Goal: Task Accomplishment & Management: Complete application form

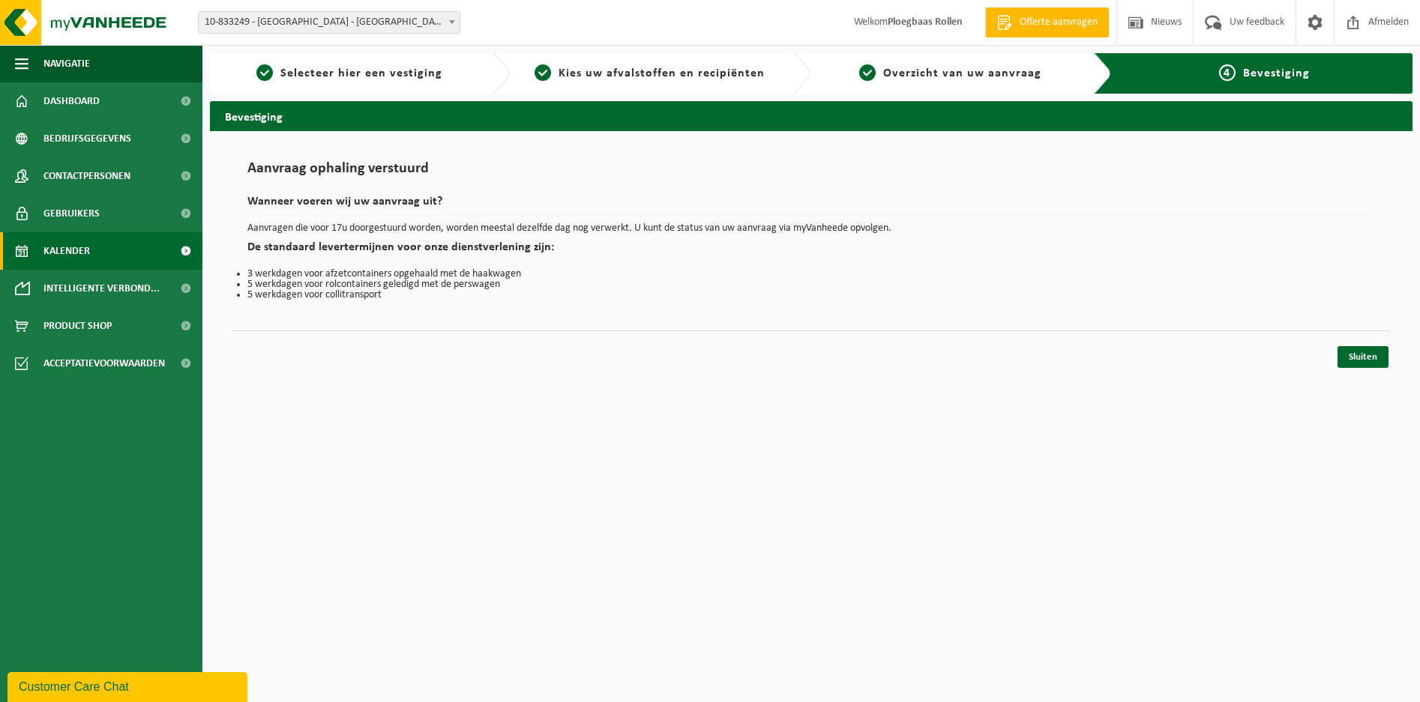
click at [80, 242] on span "Kalender" at bounding box center [66, 250] width 46 height 37
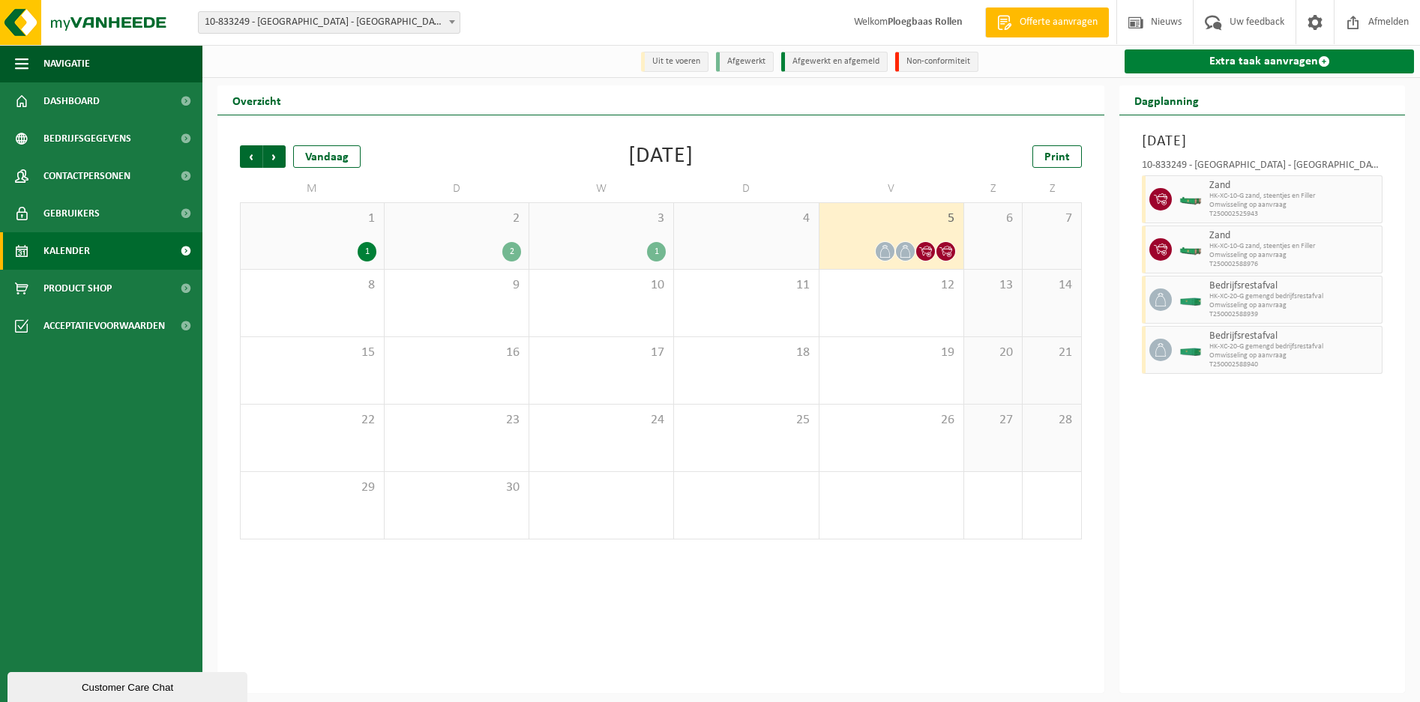
click at [1254, 64] on link "Extra taak aanvragen" at bounding box center [1268, 61] width 289 height 24
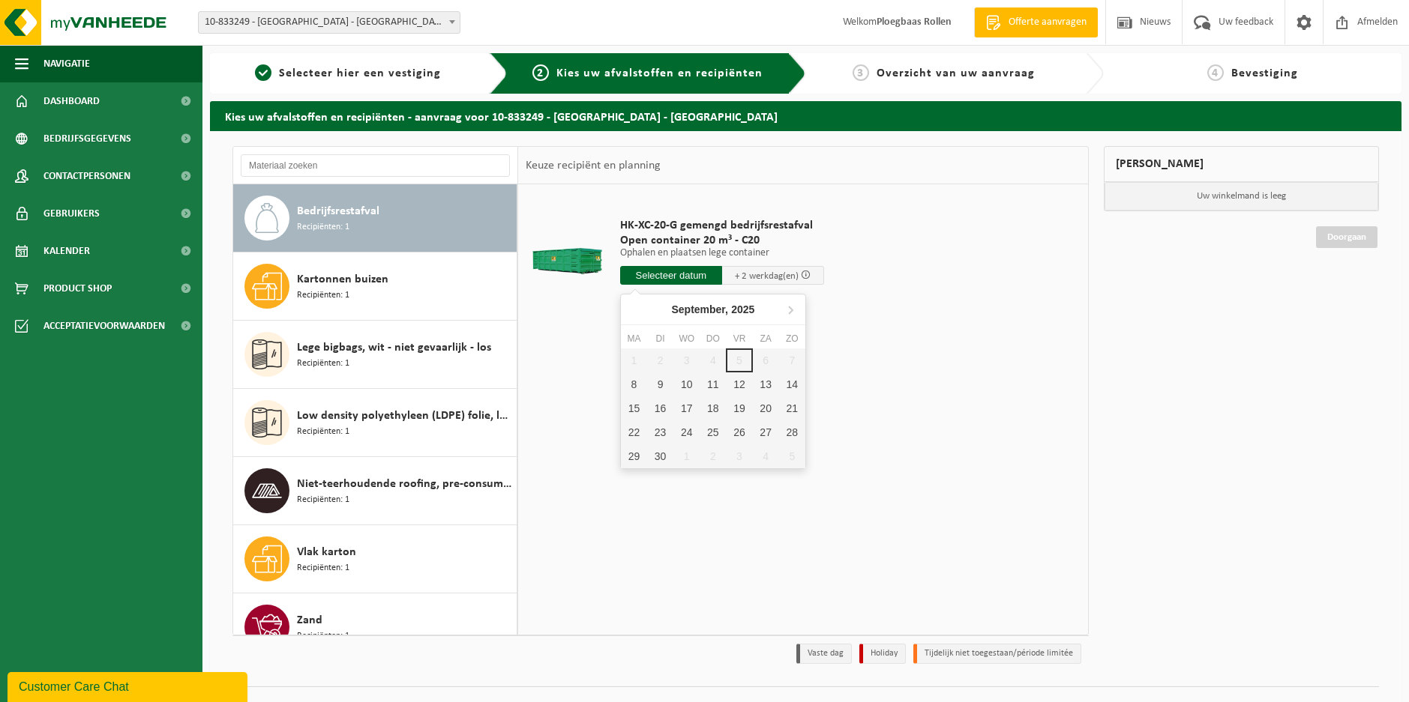
click at [675, 280] on input "text" at bounding box center [671, 275] width 102 height 19
click at [688, 379] on div "10" at bounding box center [686, 385] width 26 height 24
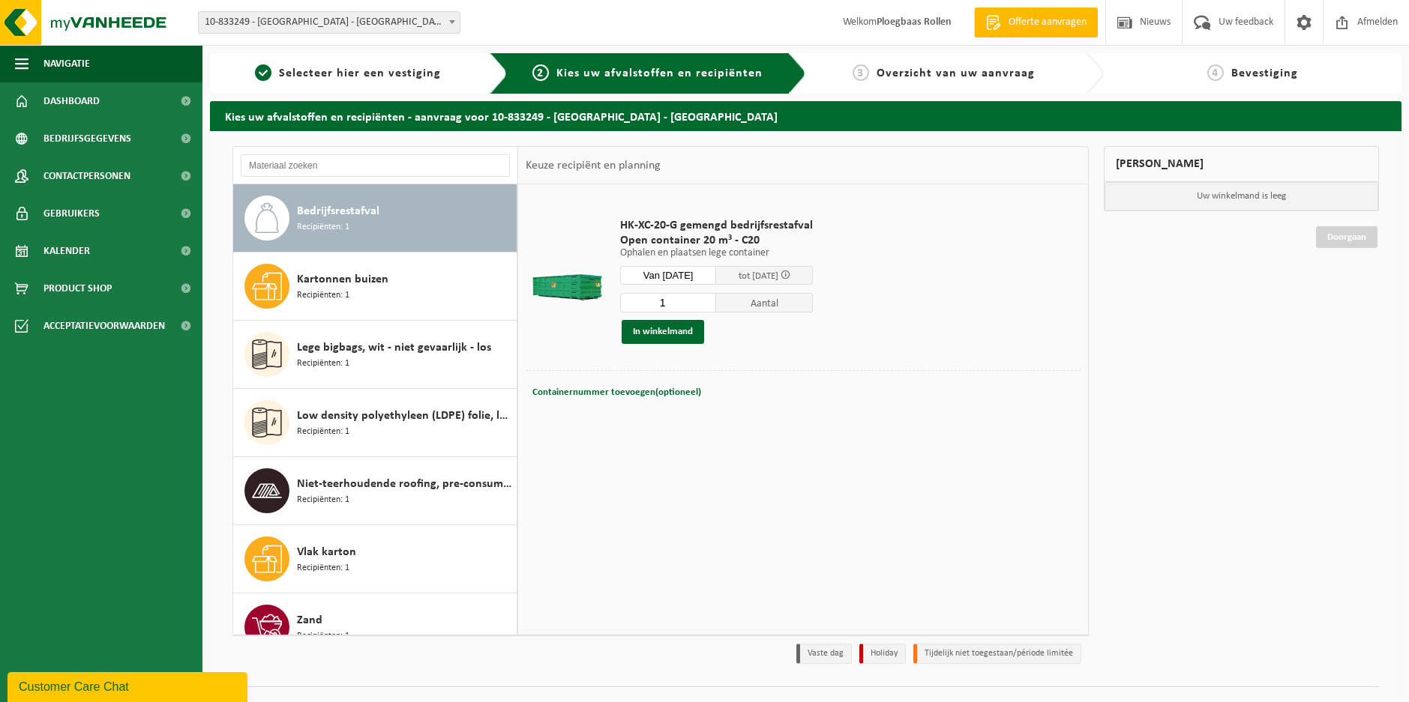
click at [687, 301] on input "1" at bounding box center [668, 302] width 97 height 19
click at [700, 277] on input "Van 2025-09-10" at bounding box center [668, 275] width 97 height 19
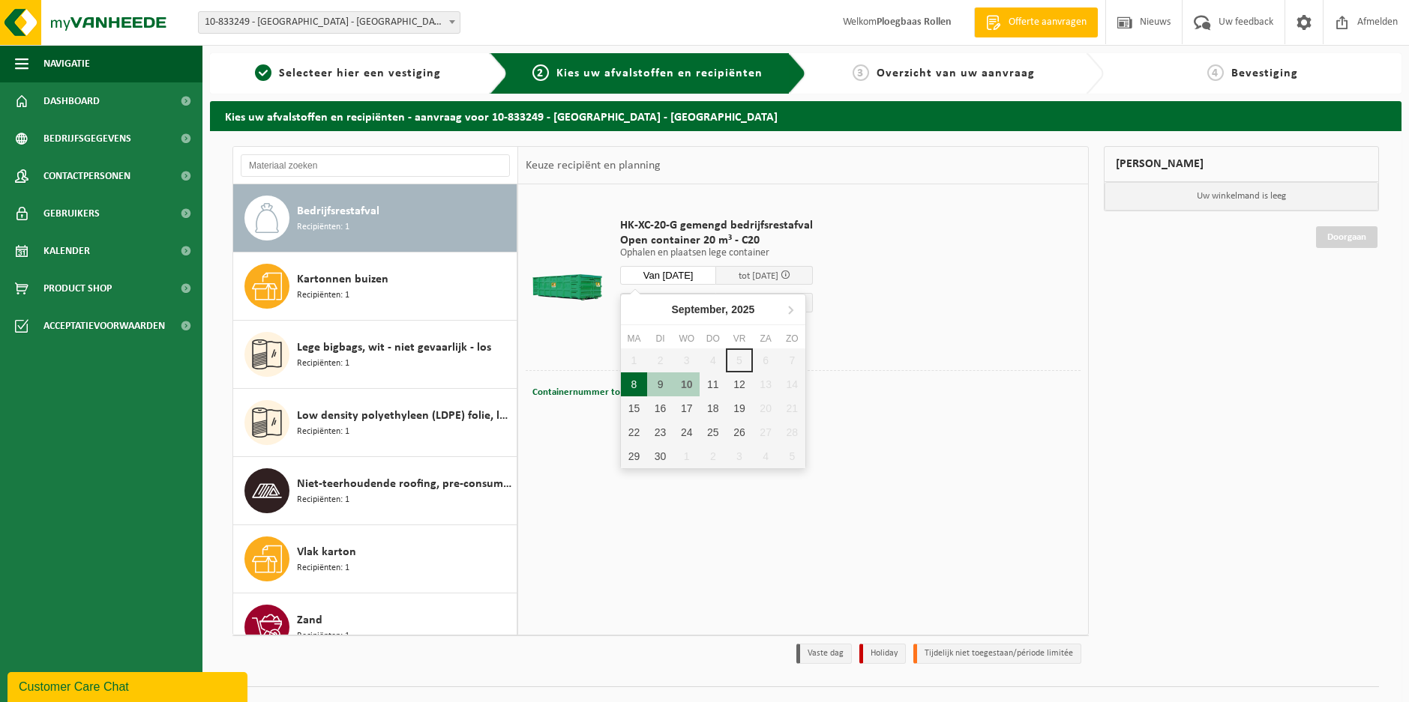
click at [633, 380] on div "8" at bounding box center [634, 385] width 26 height 24
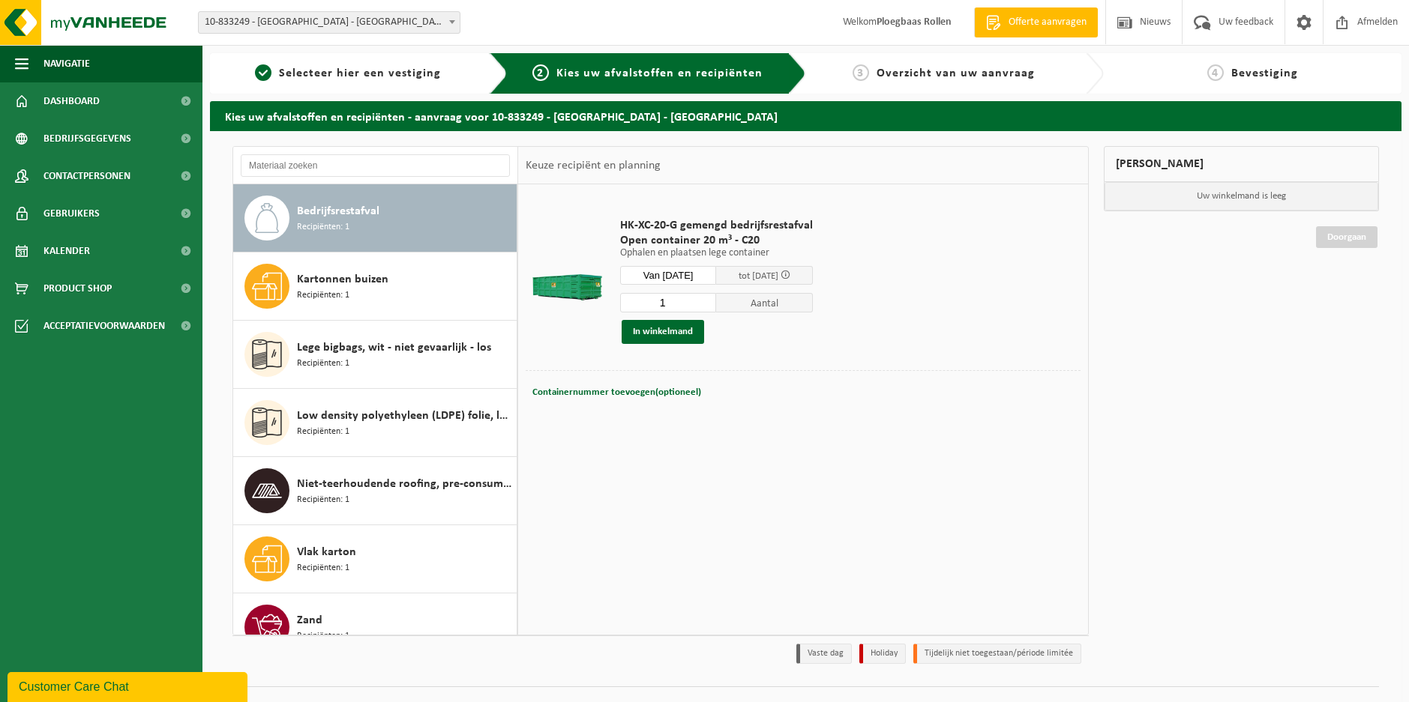
click at [690, 274] on input "Van 2025-09-08" at bounding box center [668, 275] width 97 height 19
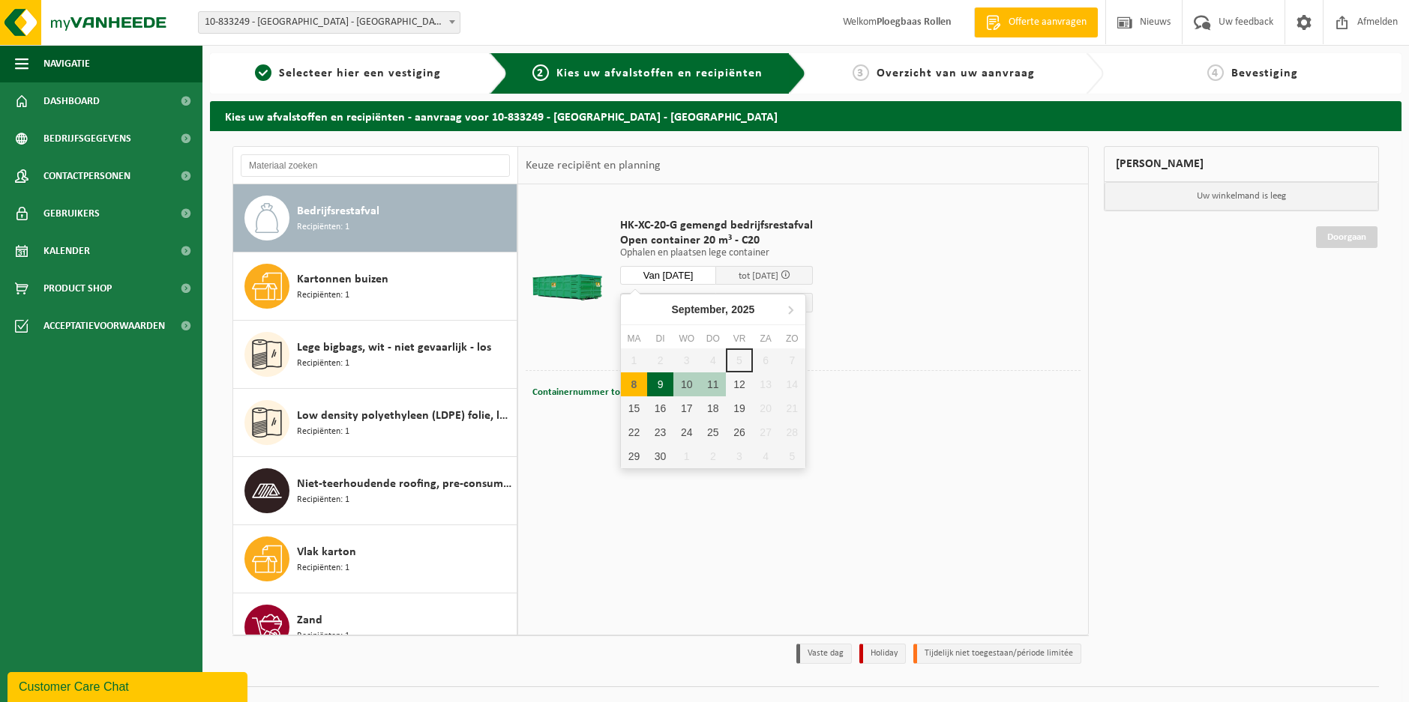
click at [658, 383] on div "9" at bounding box center [660, 385] width 26 height 24
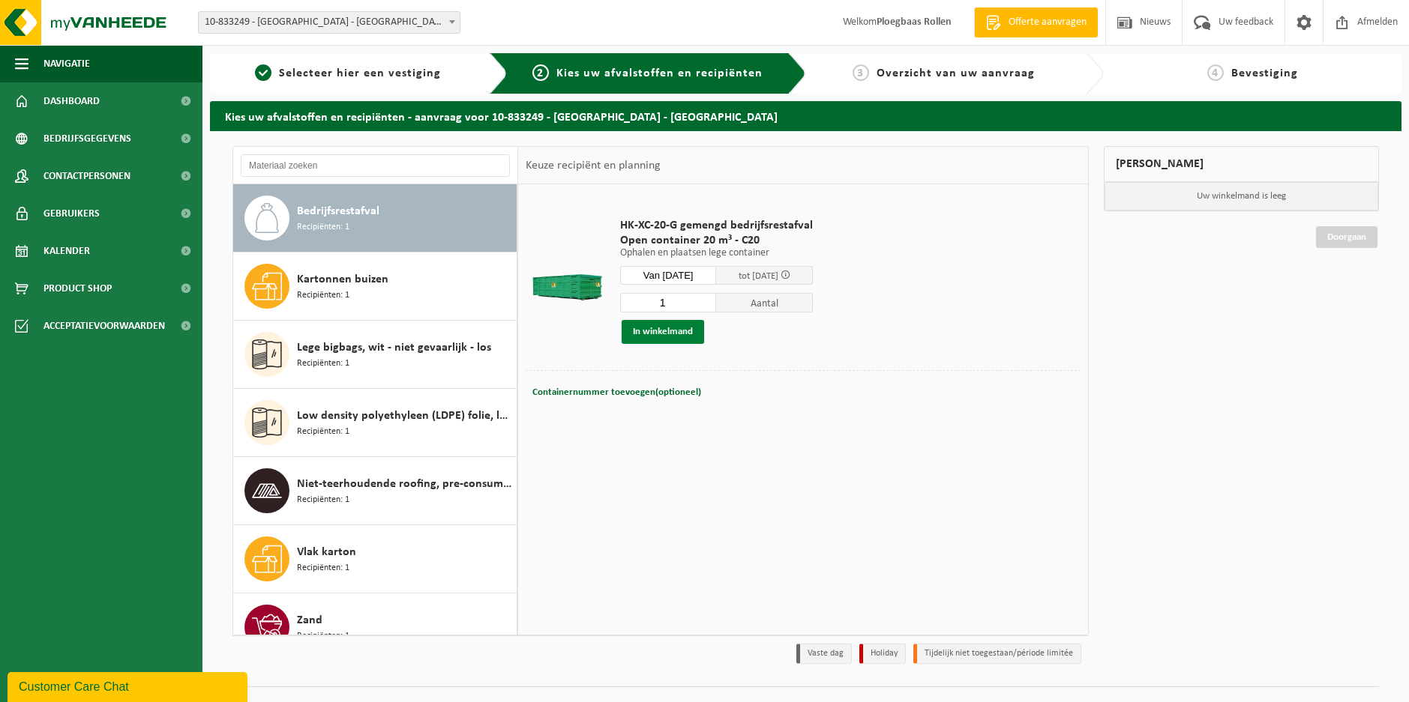
click at [672, 331] on button "In winkelmand" at bounding box center [662, 332] width 82 height 24
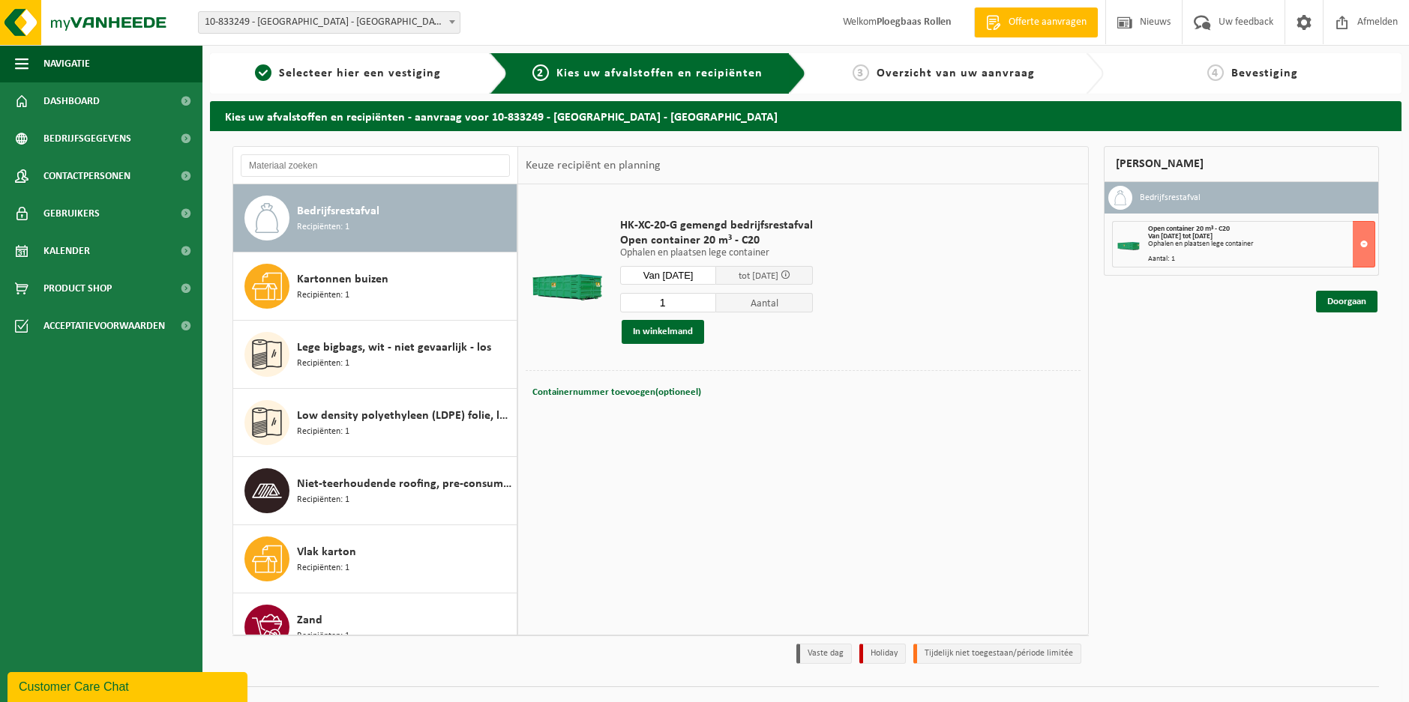
click at [681, 271] on input "Van 2025-09-09" at bounding box center [668, 275] width 97 height 19
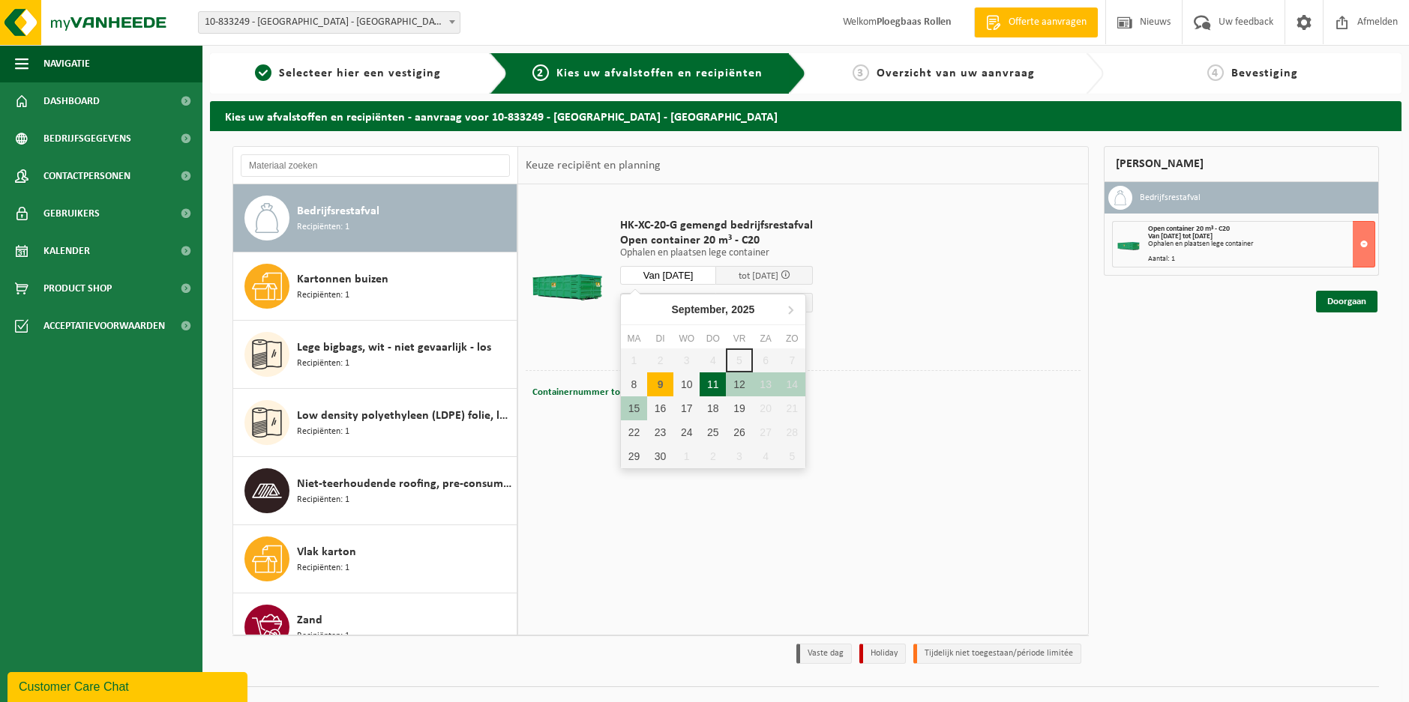
click at [711, 385] on div "11" at bounding box center [712, 385] width 26 height 24
type input "Van 2025-09-11"
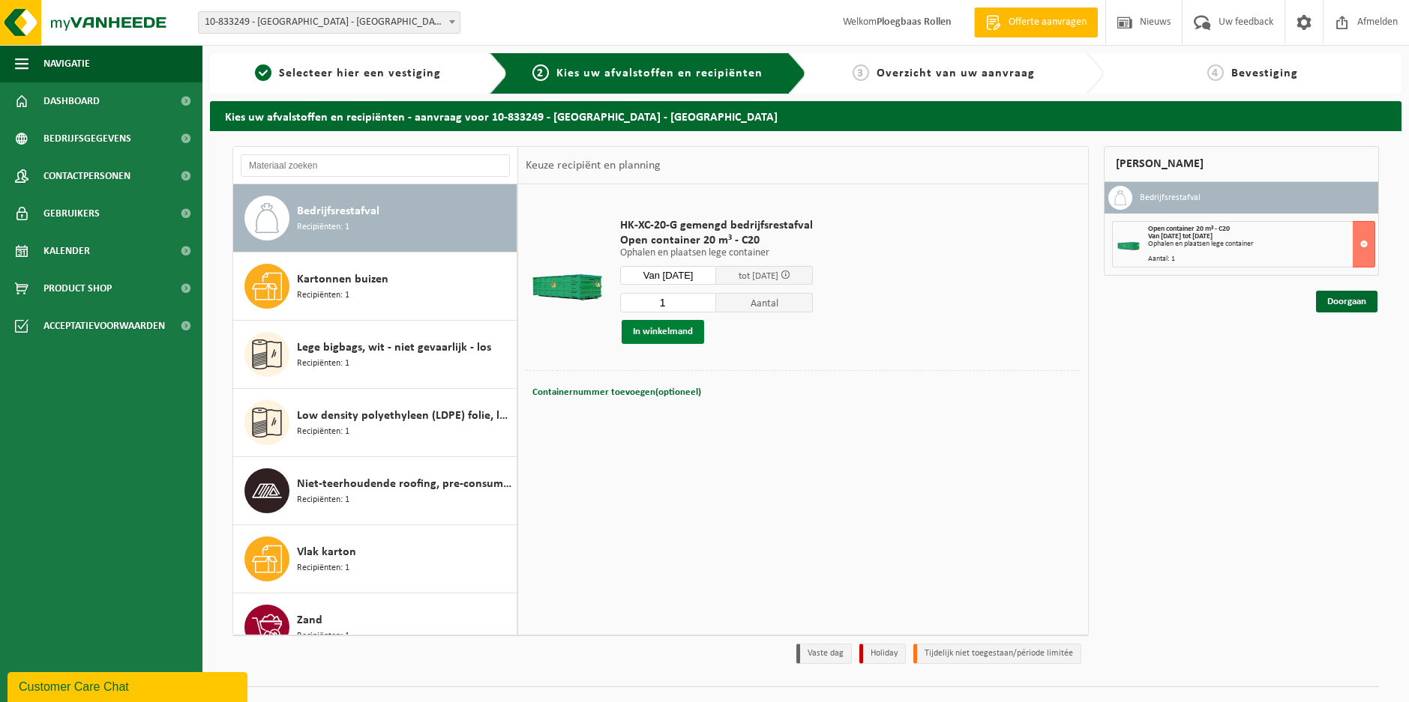
click at [669, 325] on button "In winkelmand" at bounding box center [662, 332] width 82 height 24
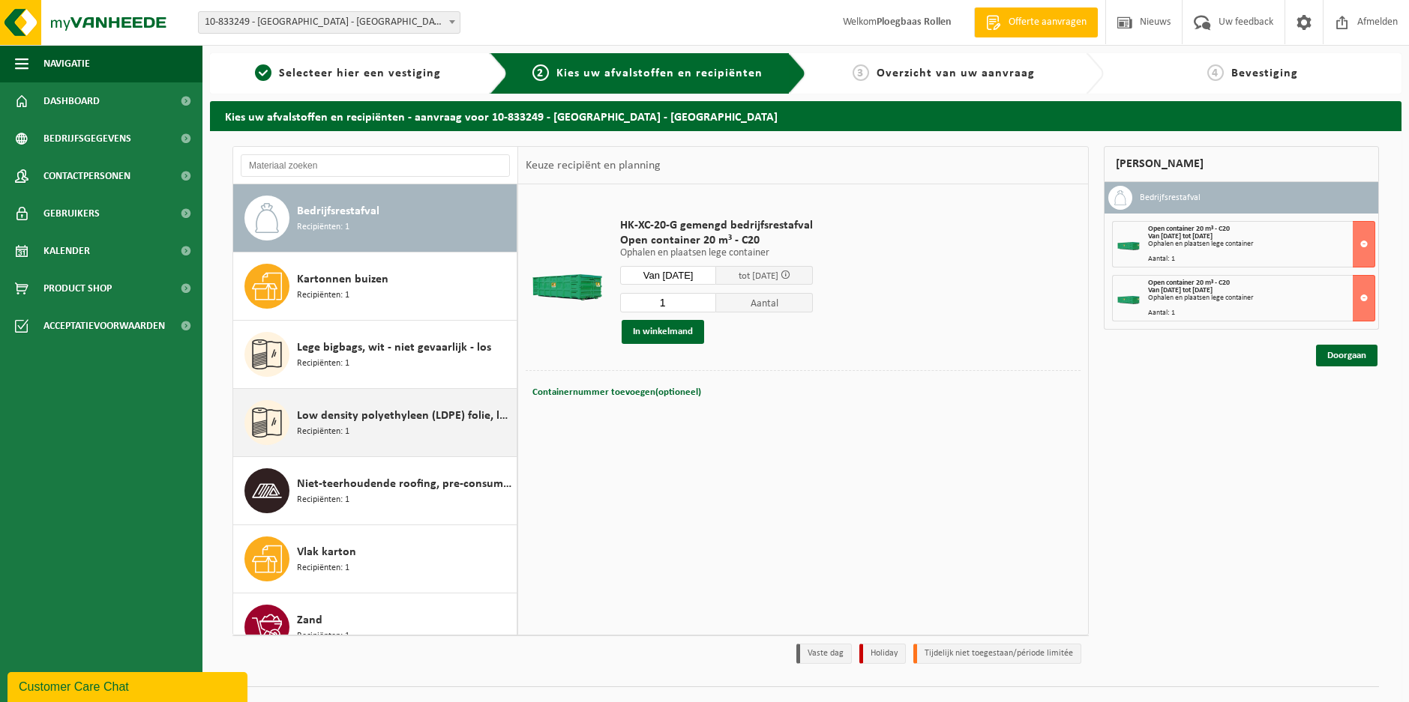
scroll to position [26, 0]
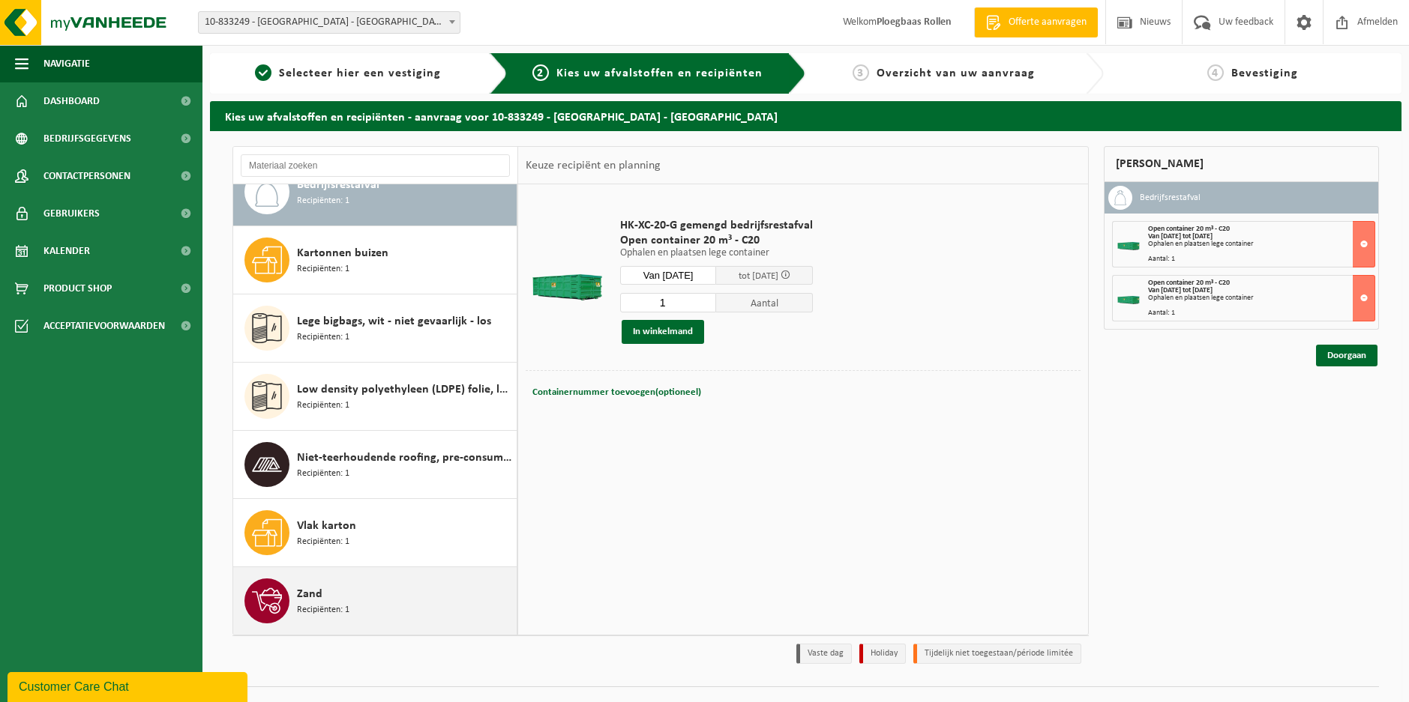
click at [394, 583] on div "Zand Recipiënten: 1" at bounding box center [405, 601] width 216 height 45
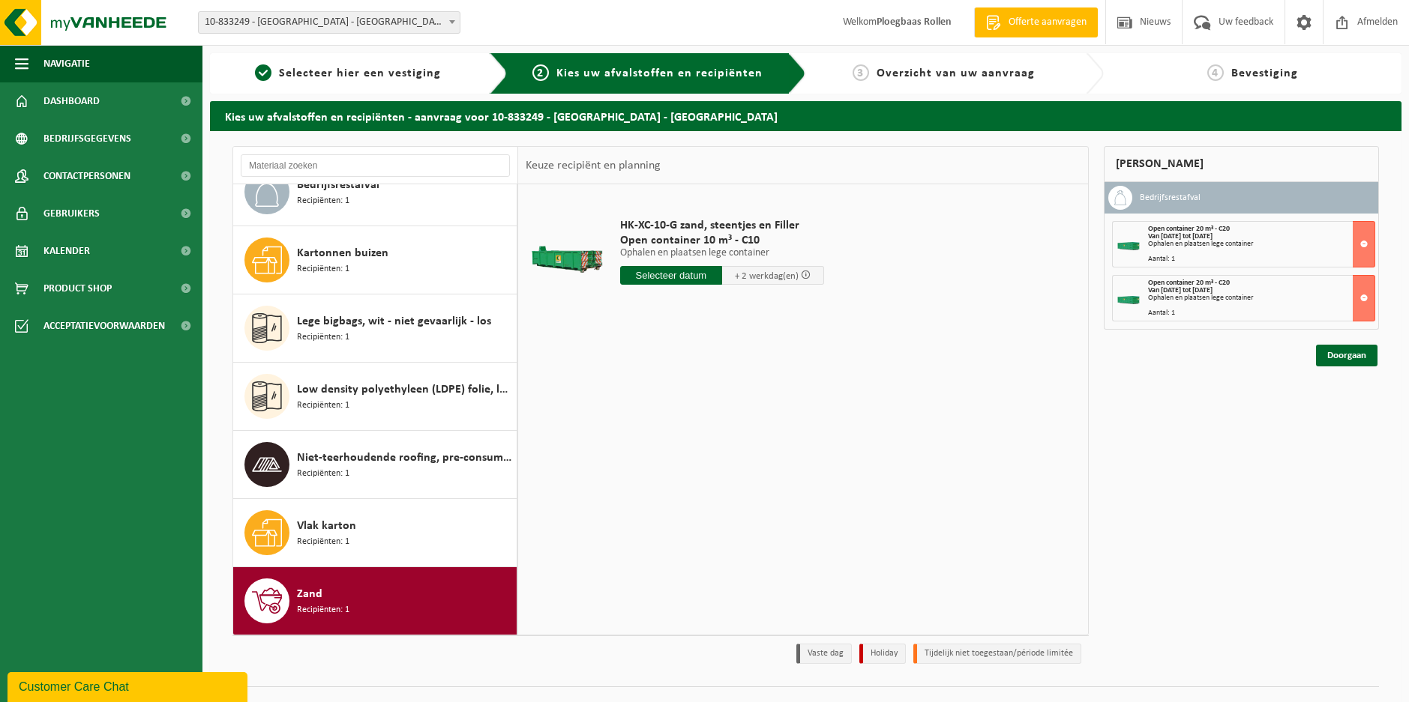
click at [692, 276] on input "text" at bounding box center [671, 275] width 102 height 19
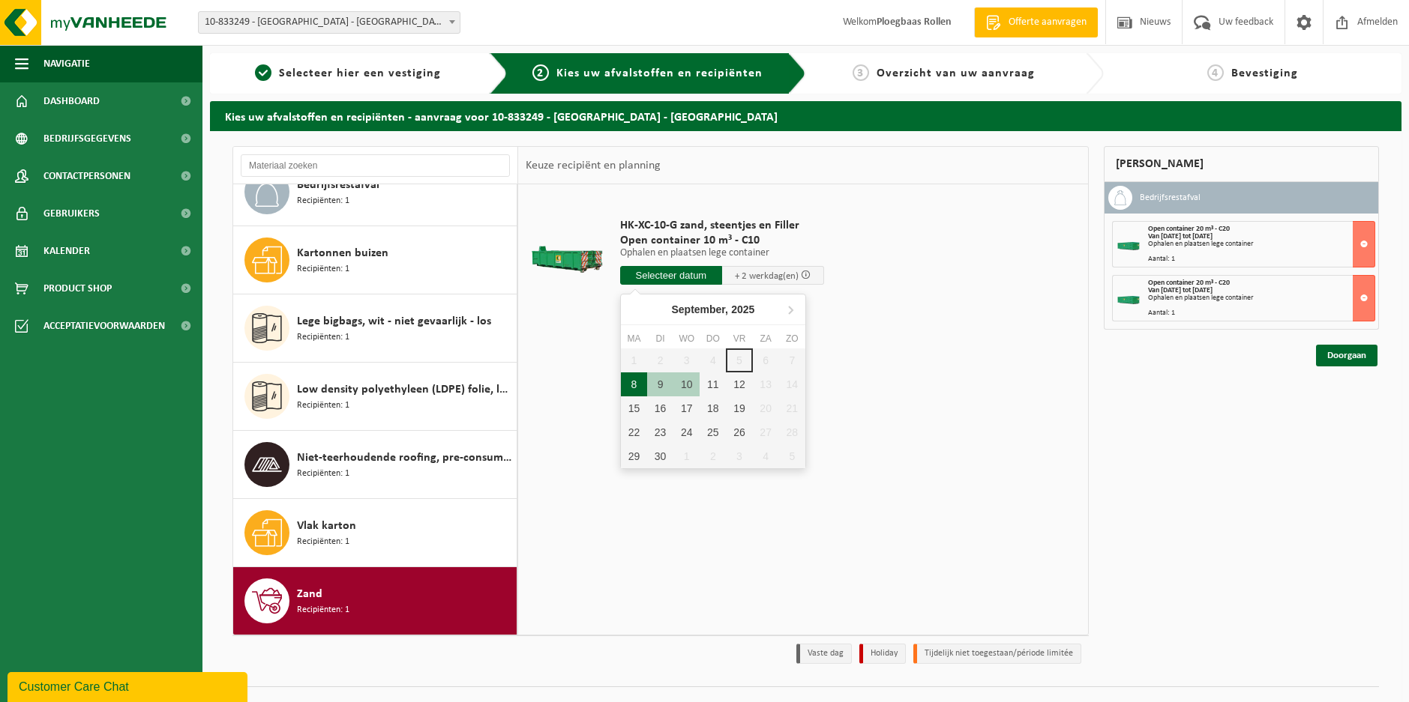
click at [636, 386] on div "8" at bounding box center [634, 385] width 26 height 24
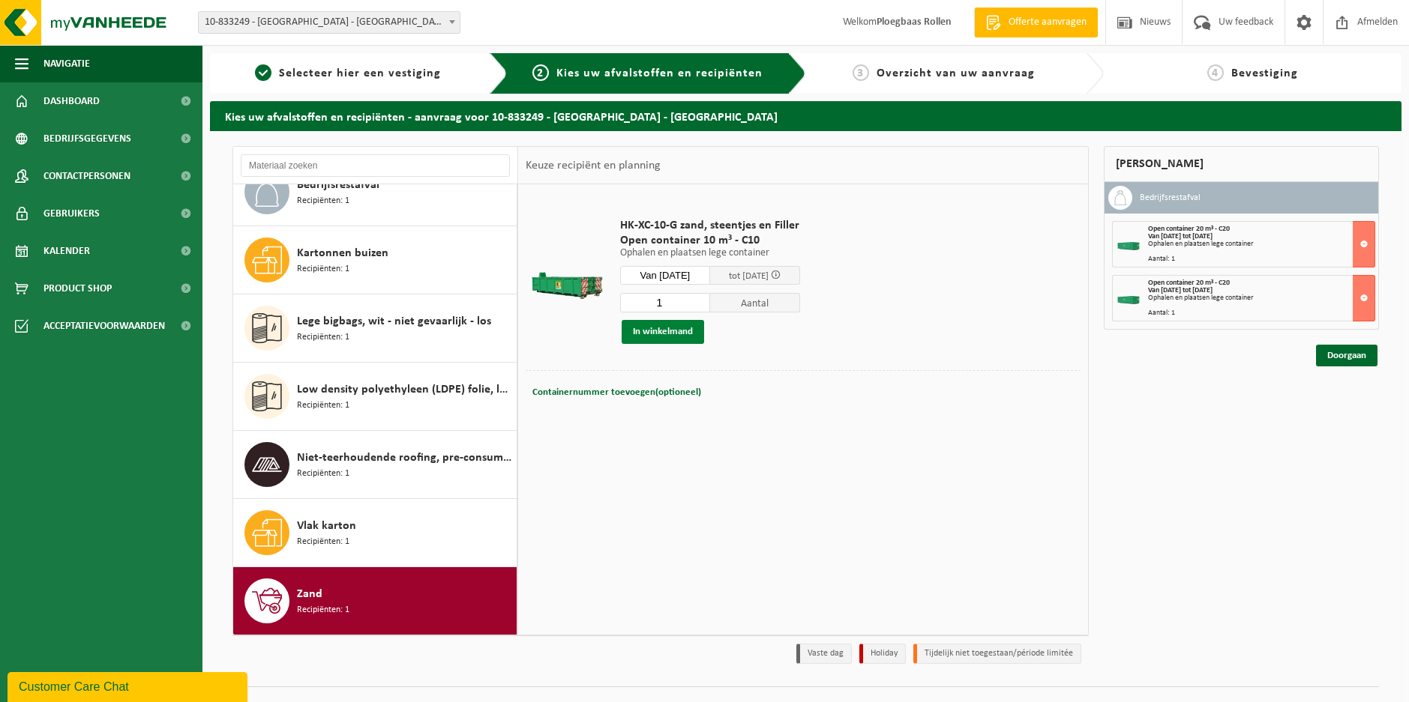
click at [681, 331] on button "In winkelmand" at bounding box center [662, 332] width 82 height 24
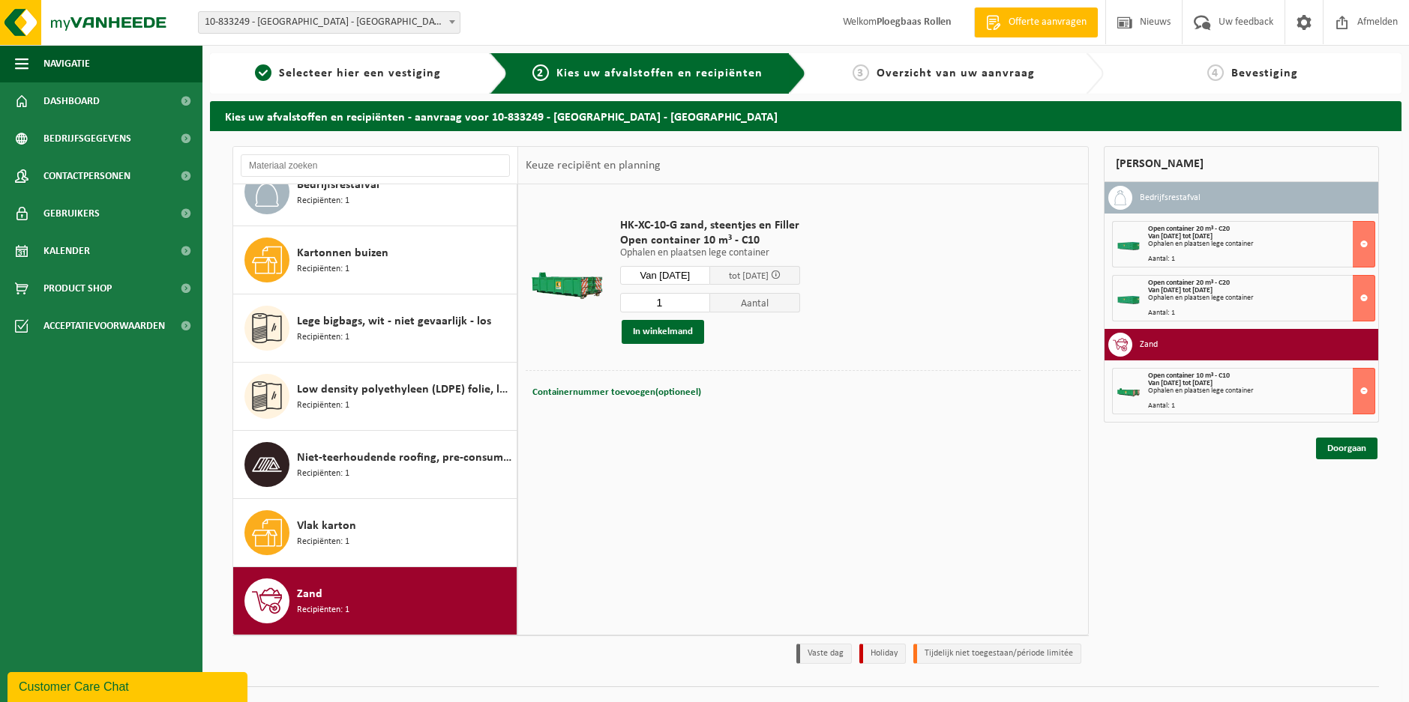
click at [686, 272] on input "Van 2025-09-08" at bounding box center [665, 275] width 90 height 19
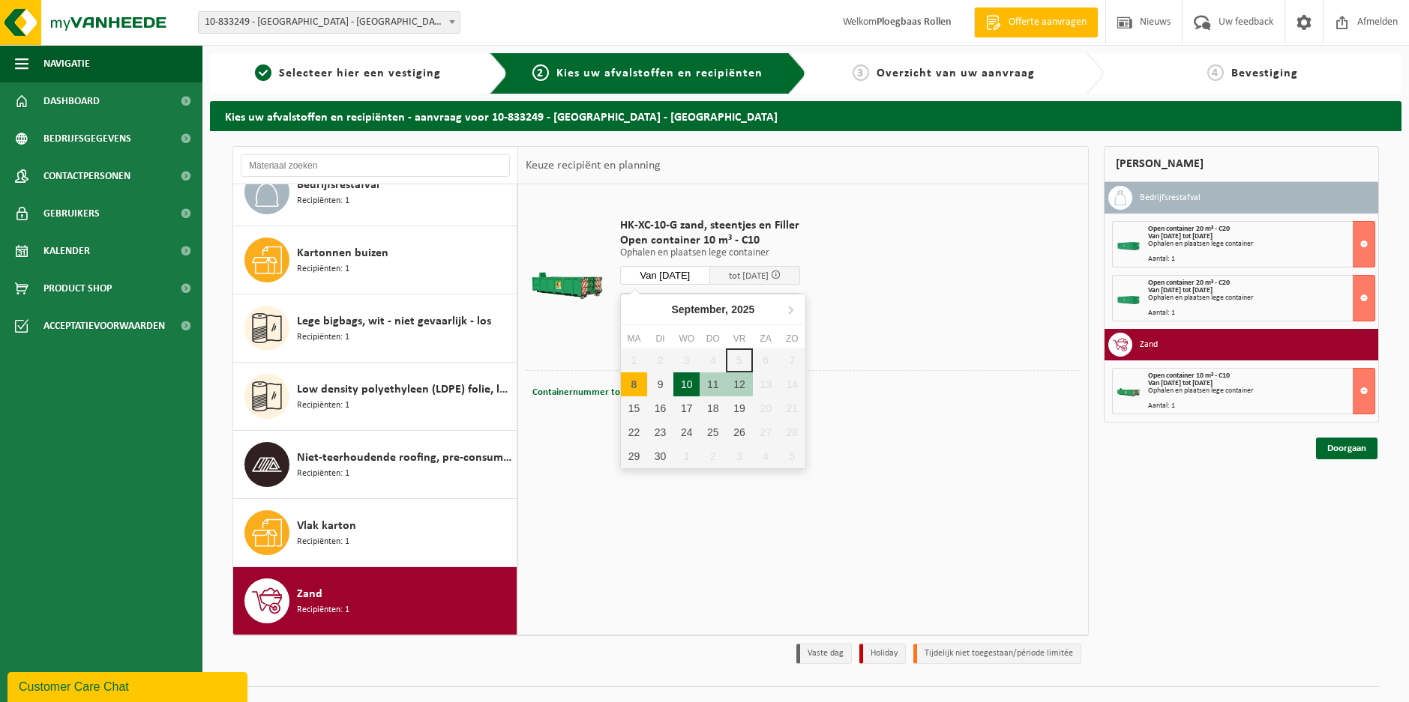
click at [686, 386] on div "10" at bounding box center [686, 385] width 26 height 24
type input "Van 2025-09-10"
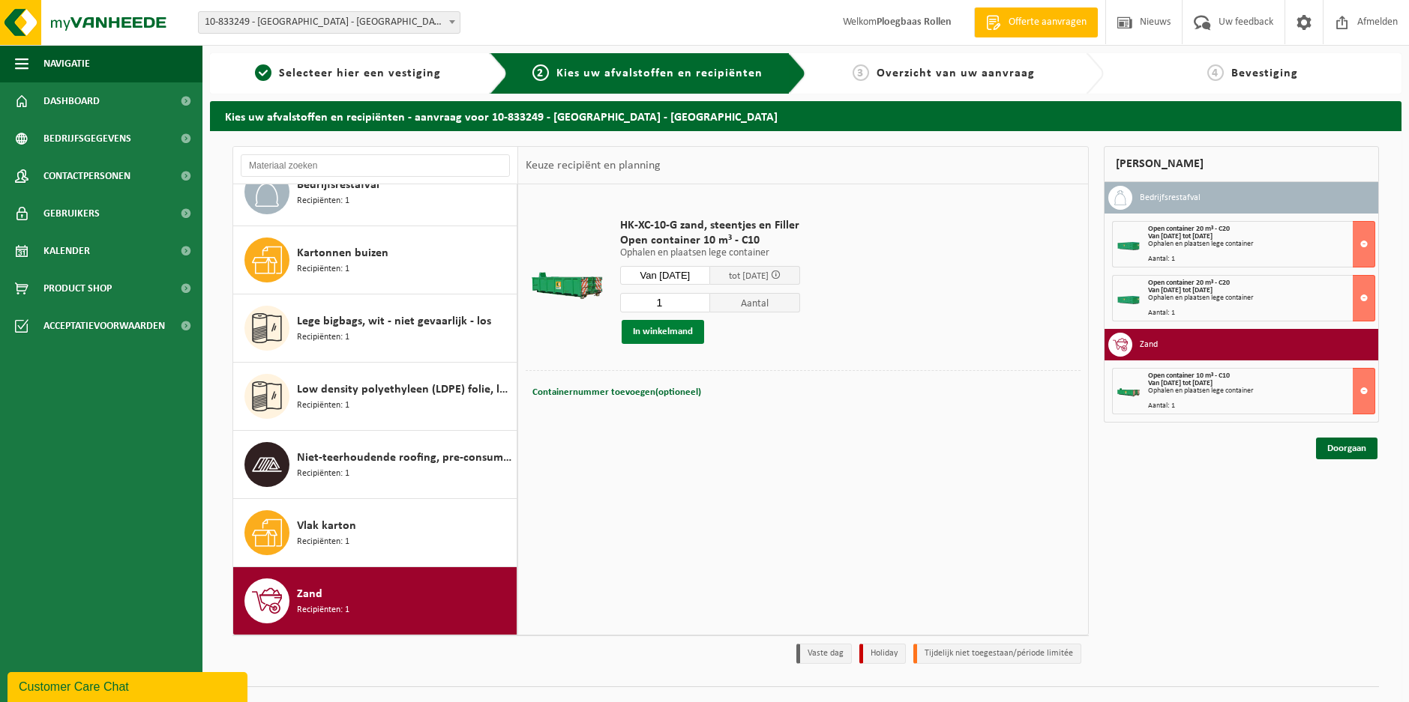
click at [684, 330] on button "In winkelmand" at bounding box center [662, 332] width 82 height 24
click at [1335, 505] on link "Doorgaan" at bounding box center [1346, 503] width 61 height 22
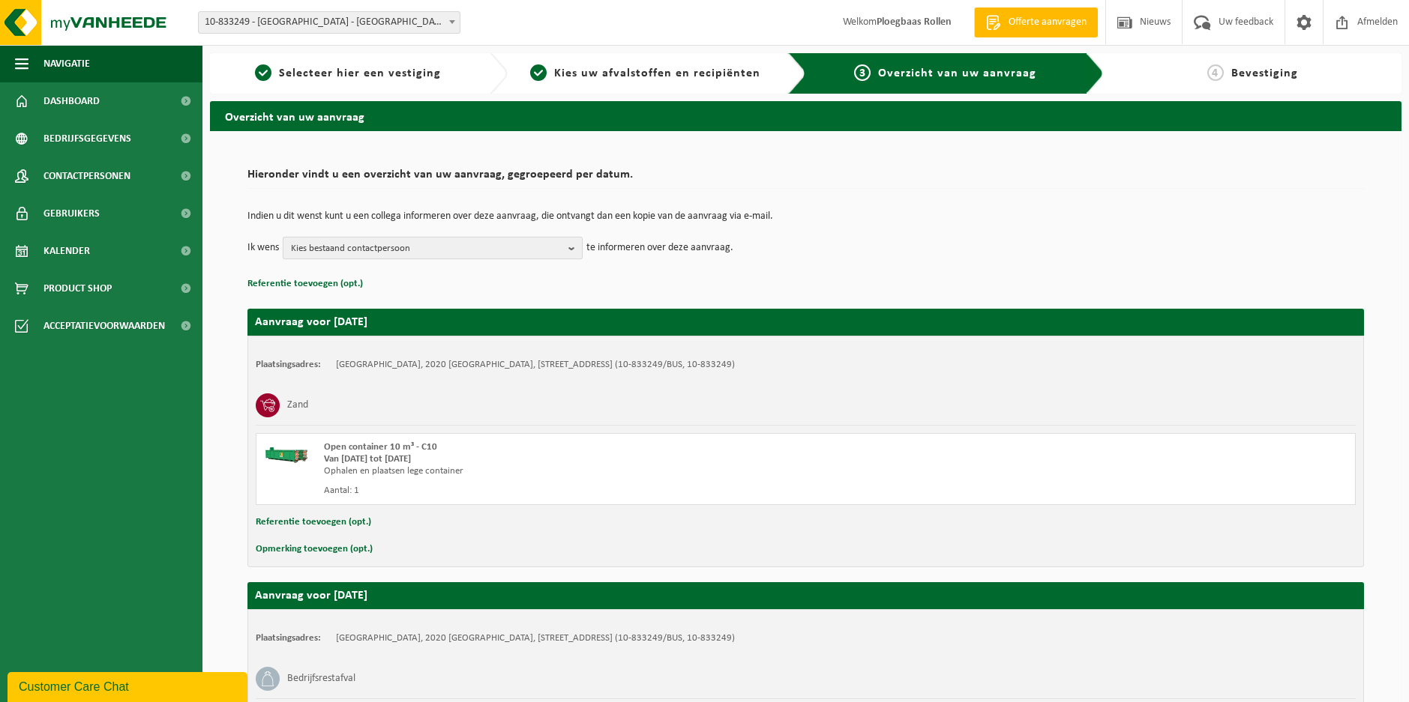
click at [559, 249] on span "Kies bestaand contactpersoon" at bounding box center [426, 249] width 271 height 22
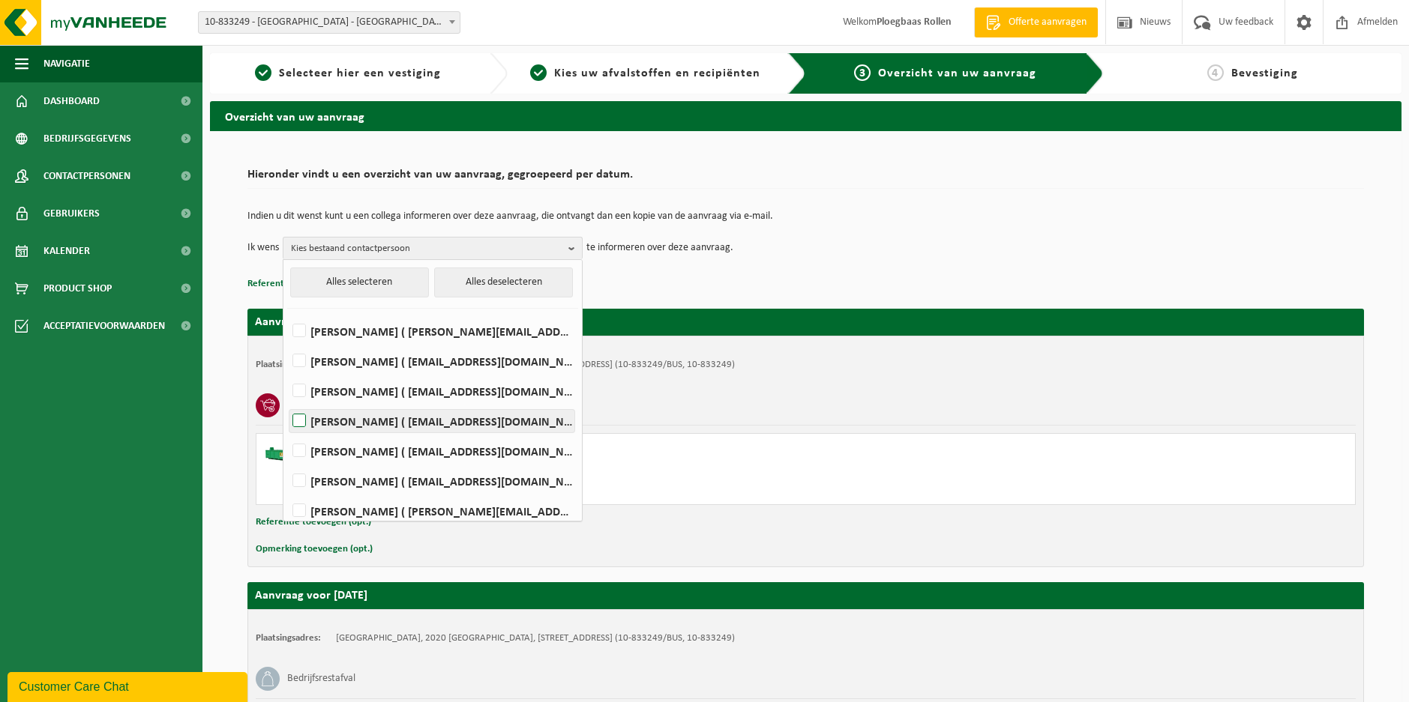
click at [301, 418] on label "Stijn Simons ( stijn.simons@iko.com )" at bounding box center [431, 421] width 285 height 22
click at [287, 403] on input "Stijn Simons ( stijn.simons@iko.com )" at bounding box center [286, 402] width 1 height 1
checkbox input "true"
click at [674, 388] on div "Zand" at bounding box center [806, 405] width 1100 height 39
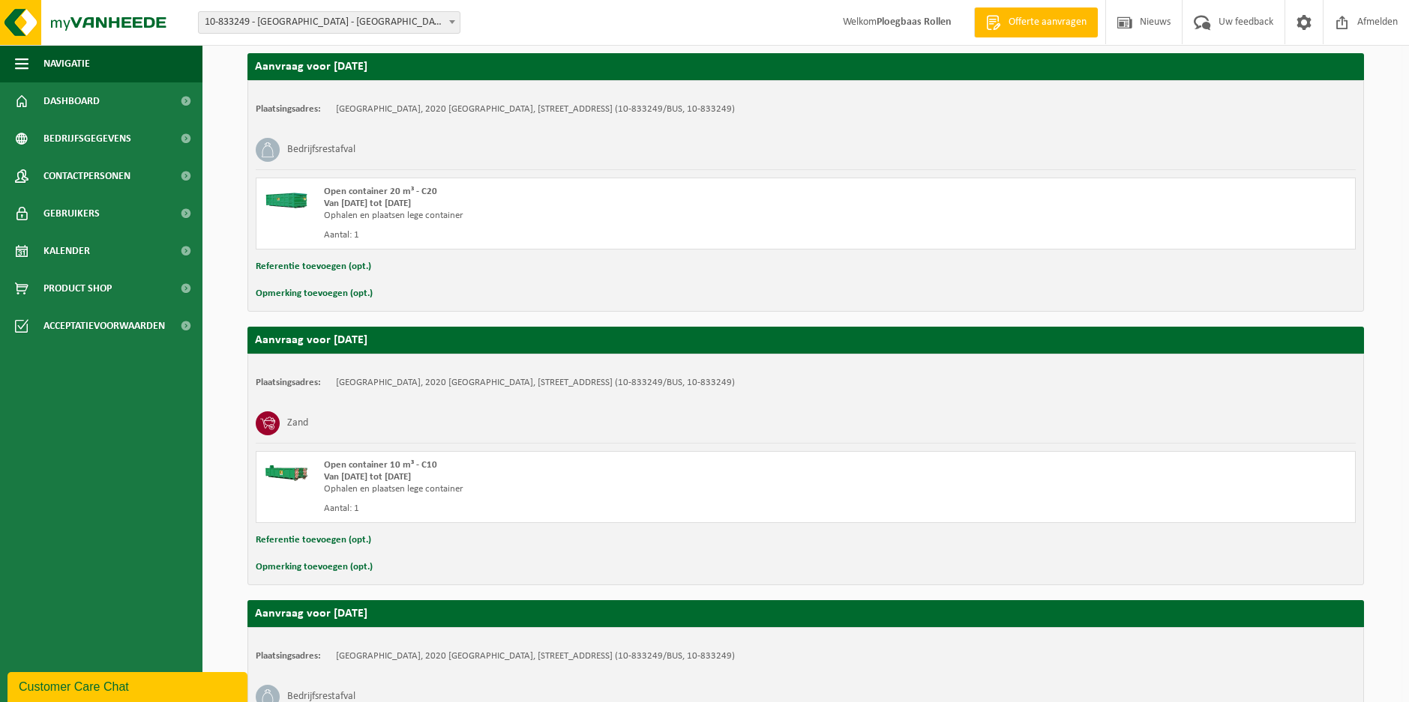
scroll to position [762, 0]
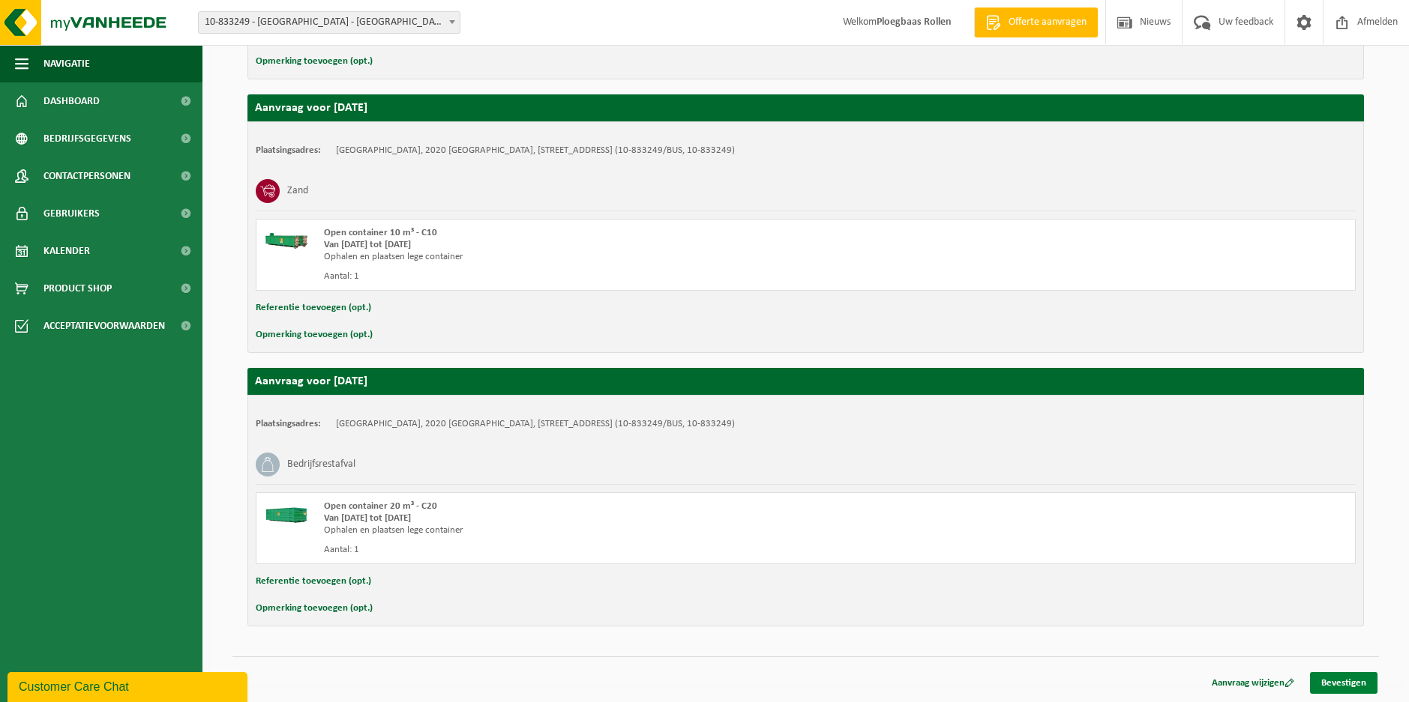
click at [1334, 686] on link "Bevestigen" at bounding box center [1343, 683] width 67 height 22
